Goal: Navigation & Orientation: Find specific page/section

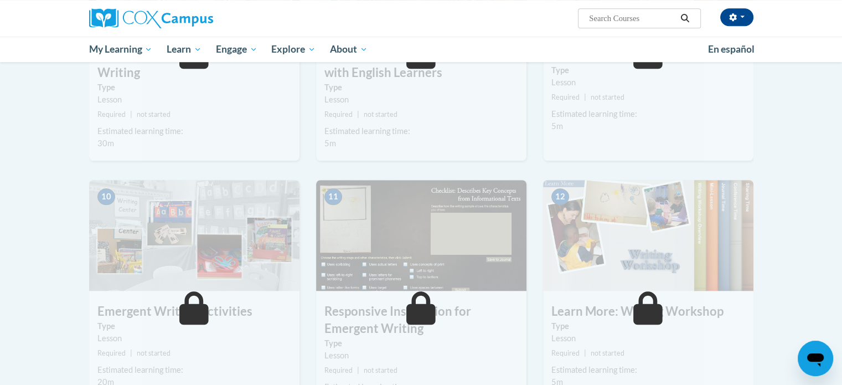
scroll to position [960, 0]
drag, startPoint x: 0, startPoint y: 0, endPoint x: 49, endPoint y: 171, distance: 177.5
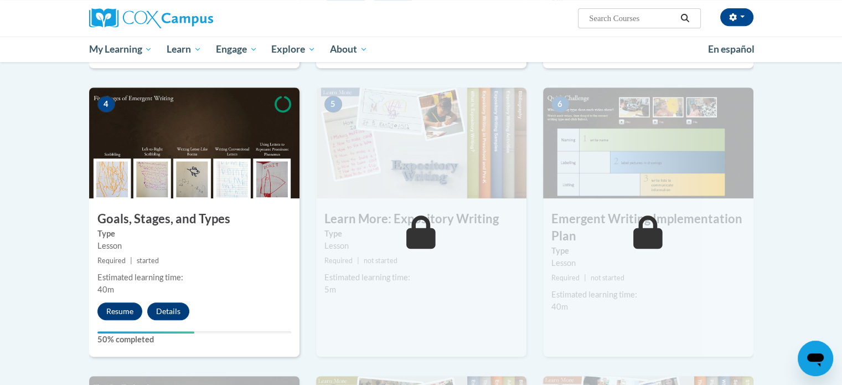
scroll to position [506, 0]
